Goal: Navigation & Orientation: Find specific page/section

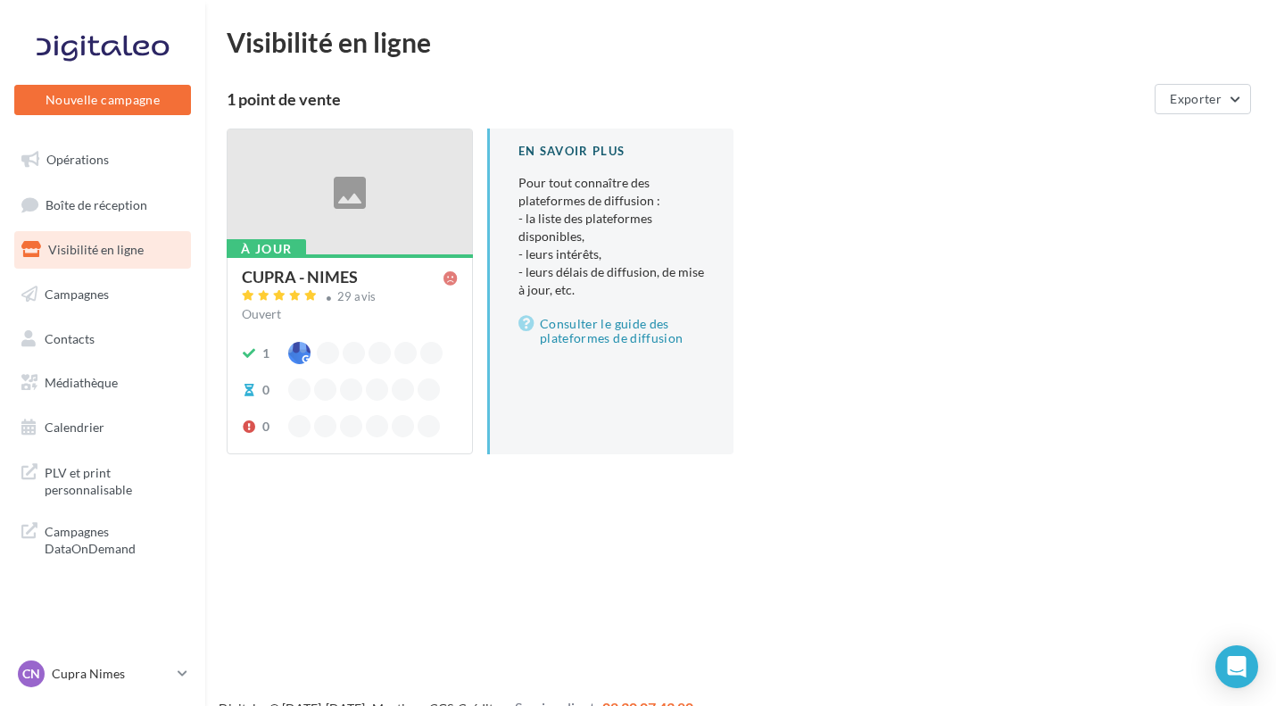
click at [135, 197] on span "Boîte de réception" at bounding box center [97, 203] width 102 height 15
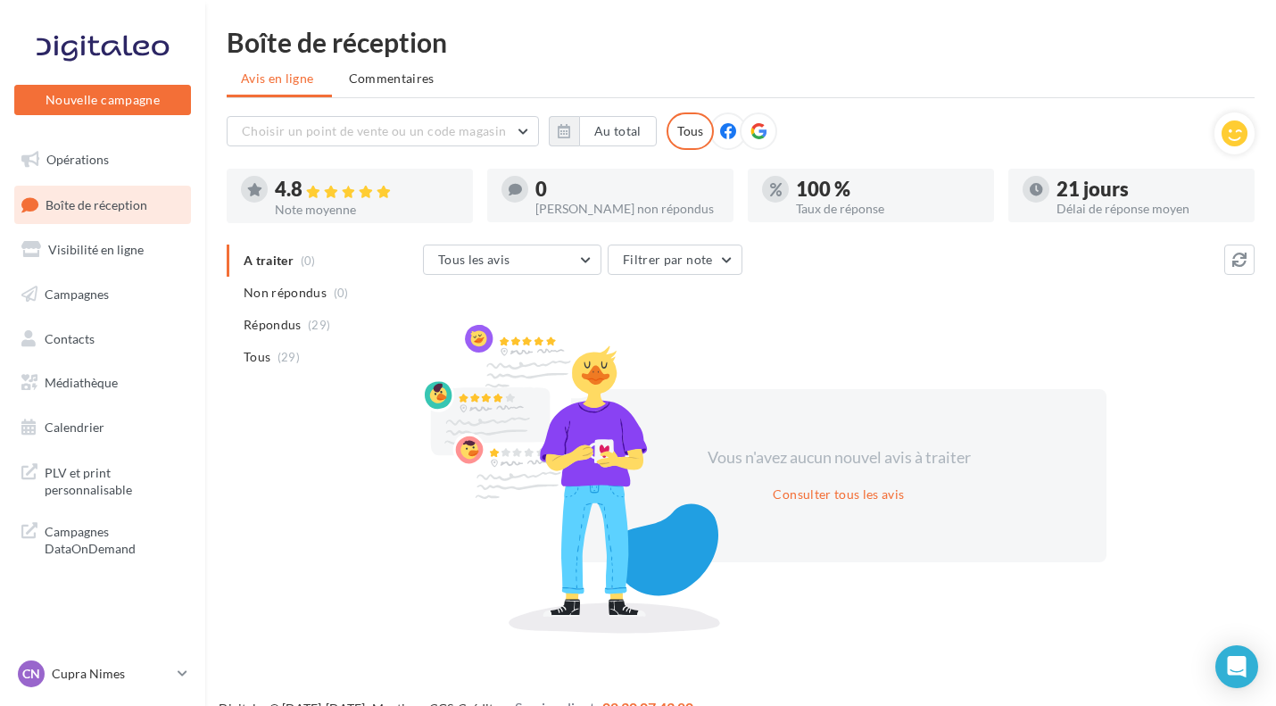
click at [109, 669] on p "Cupra Nimes" at bounding box center [111, 674] width 119 height 18
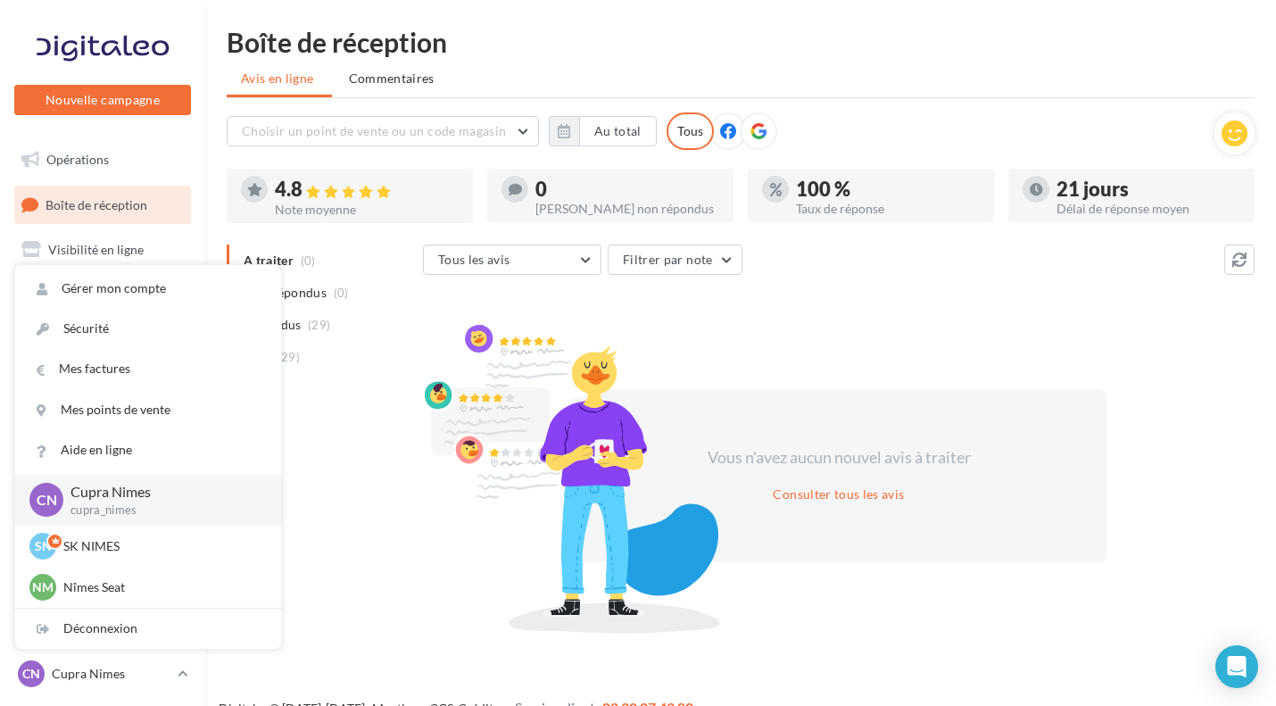
click at [98, 584] on p "Nîmes Seat" at bounding box center [161, 587] width 196 height 18
